Goal: Task Accomplishment & Management: Use online tool/utility

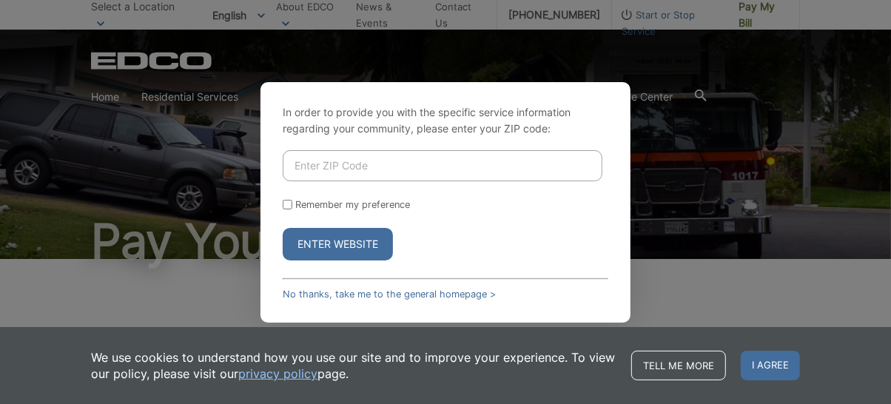
click at [313, 163] on input "Enter ZIP Code" at bounding box center [443, 165] width 320 height 31
type input "92081"
click at [343, 243] on button "Enter Website" at bounding box center [338, 244] width 110 height 33
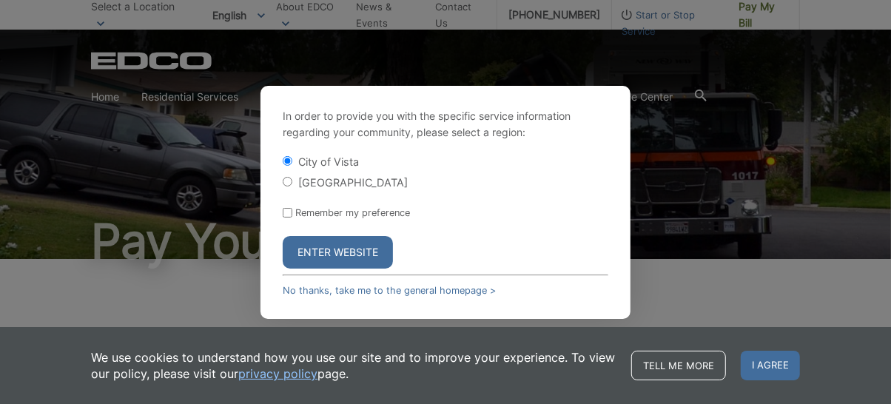
click at [337, 254] on button "Enter Website" at bounding box center [338, 252] width 110 height 33
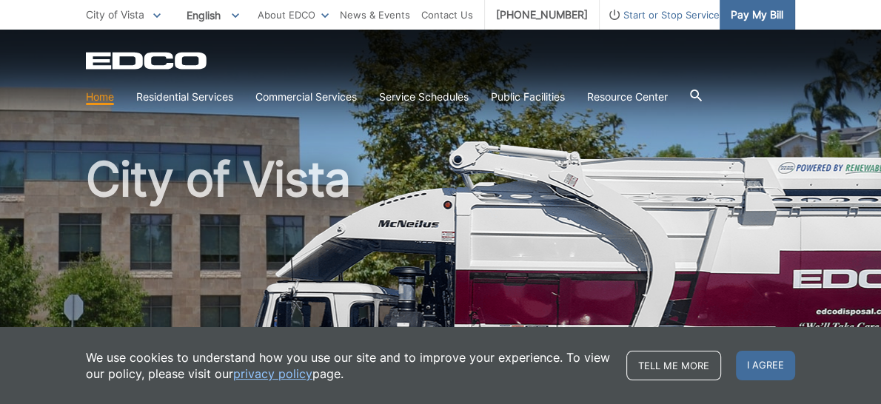
click at [760, 13] on span "Pay My Bill" at bounding box center [756, 15] width 53 height 16
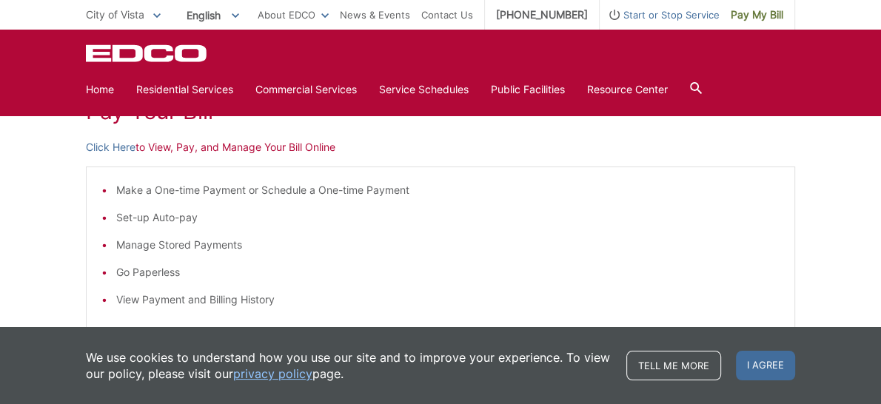
scroll to position [213, 0]
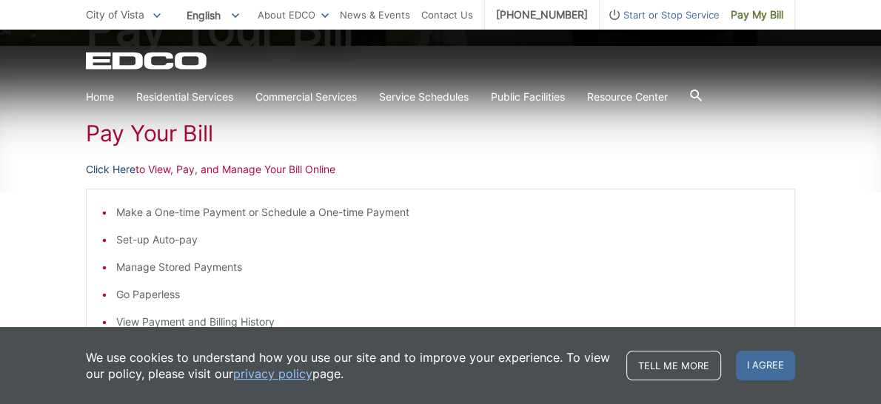
click at [121, 169] on link "Click Here" at bounding box center [111, 169] width 50 height 16
